Goal: Task Accomplishment & Management: Use online tool/utility

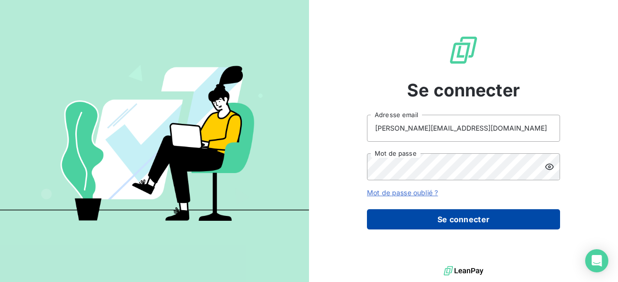
click at [432, 223] on button "Se connecter" at bounding box center [463, 219] width 193 height 20
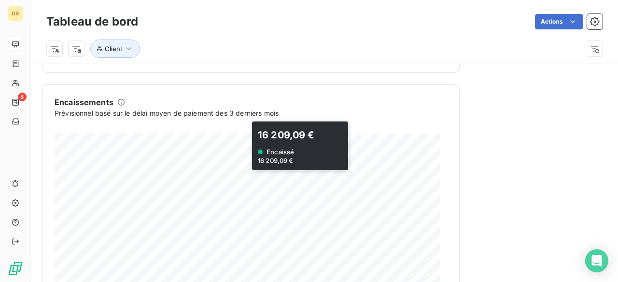
scroll to position [610, 0]
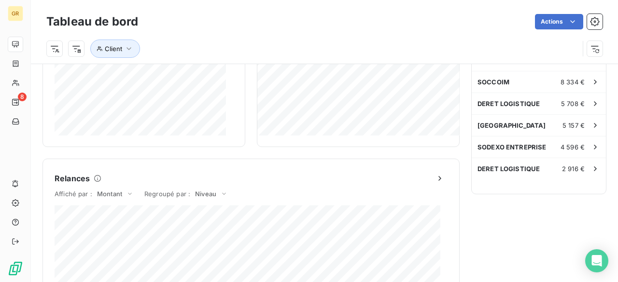
scroll to position [320, 0]
